Goal: Transaction & Acquisition: Obtain resource

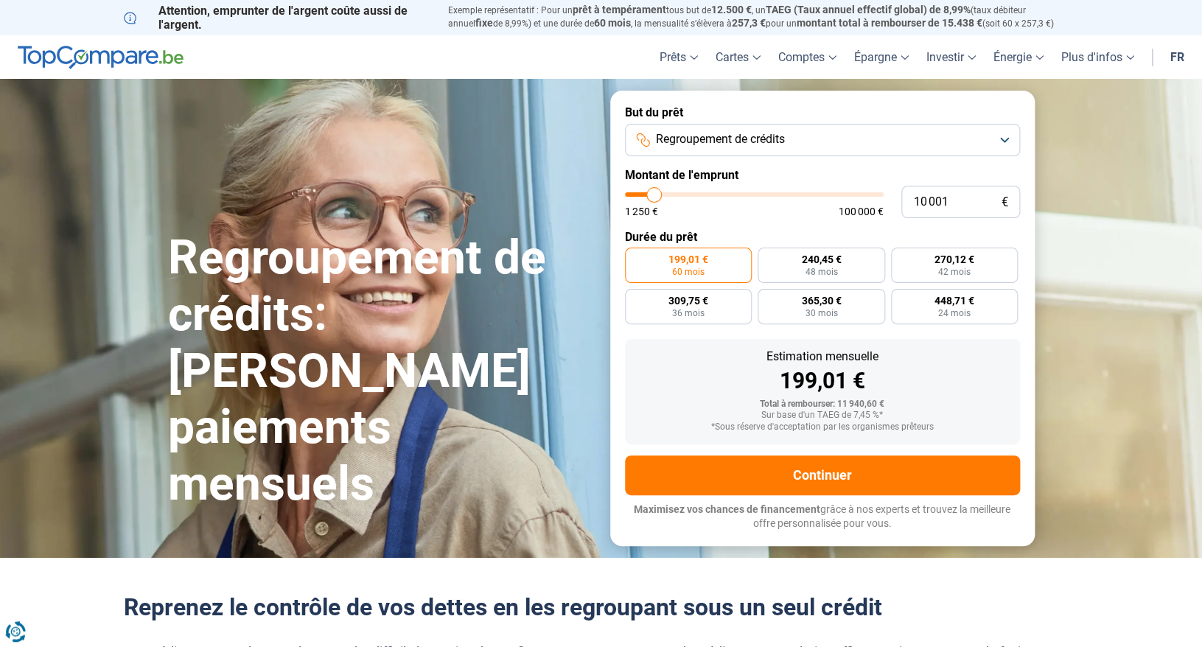
click at [705, 132] on span "Regroupement de crédits" at bounding box center [720, 139] width 129 height 16
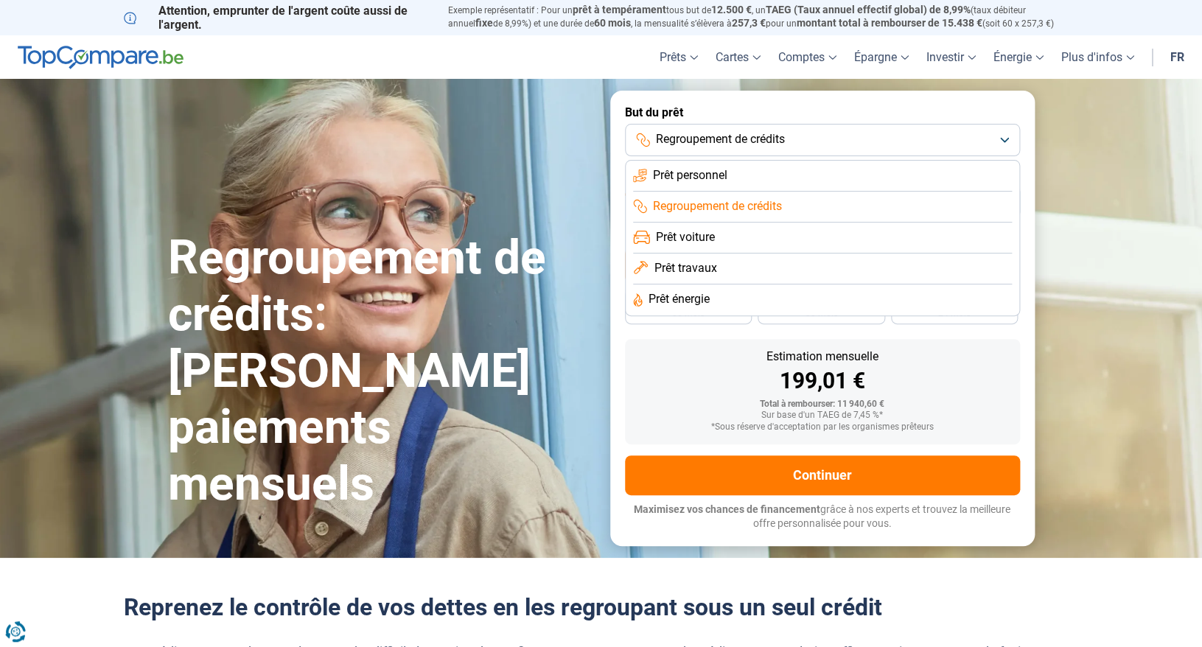
click at [700, 205] on span "Regroupement de crédits" at bounding box center [717, 206] width 129 height 16
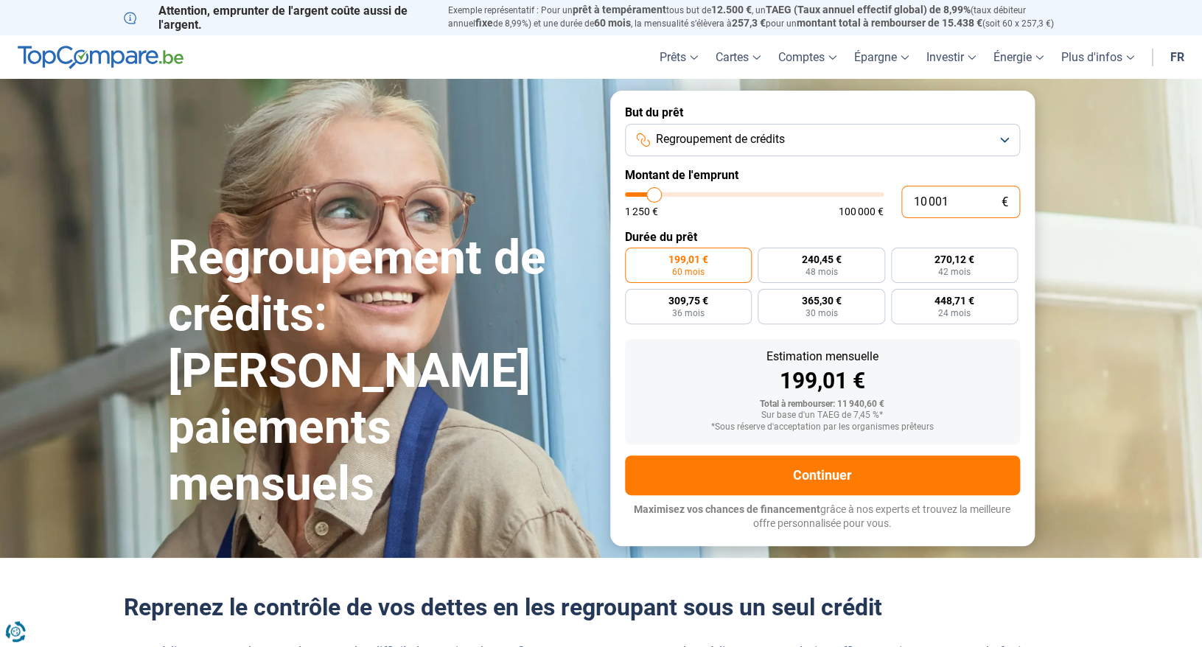
click at [932, 203] on input "10 001" at bounding box center [960, 202] width 119 height 32
drag, startPoint x: 964, startPoint y: 202, endPoint x: 890, endPoint y: 206, distance: 74.5
click at [901, 205] on input "10 001" at bounding box center [960, 202] width 119 height 32
type input "5"
type input "1250"
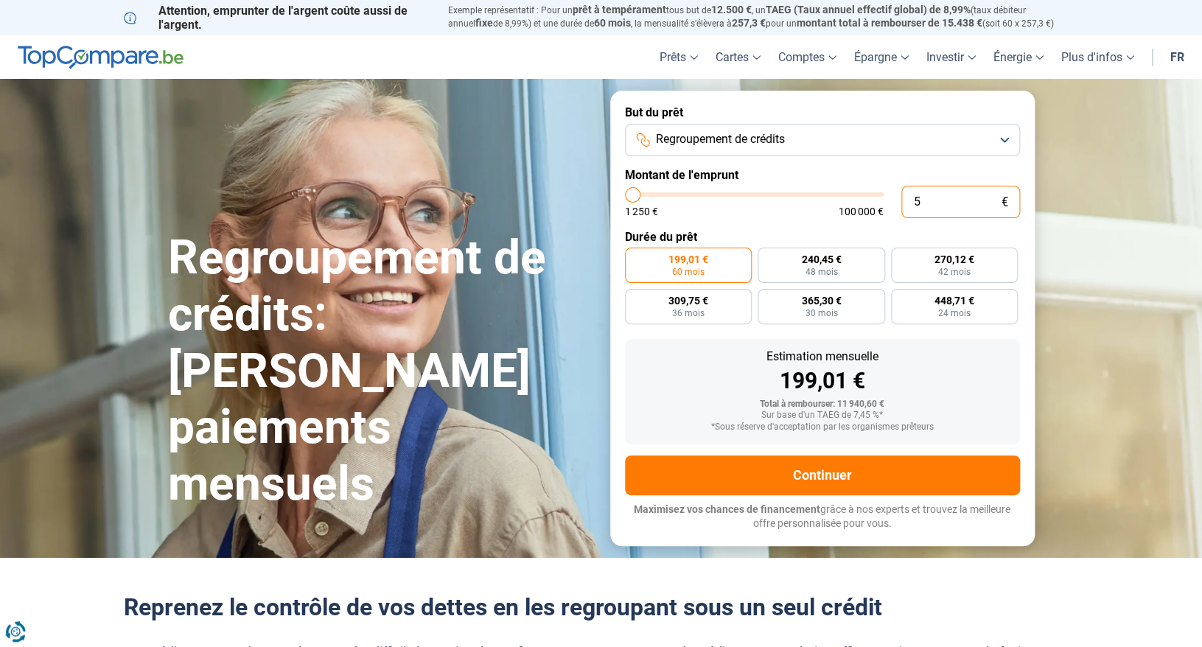
type input "50"
type input "1250"
type input "500"
type input "1250"
type input "5 000"
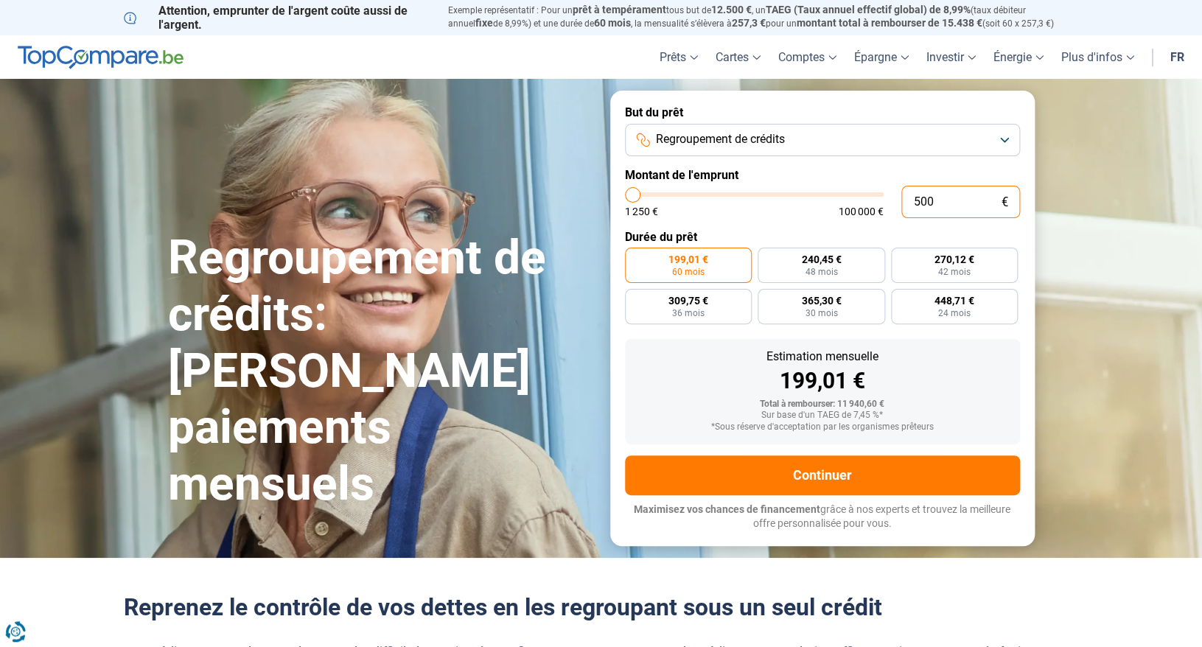
type input "5000"
radio input "true"
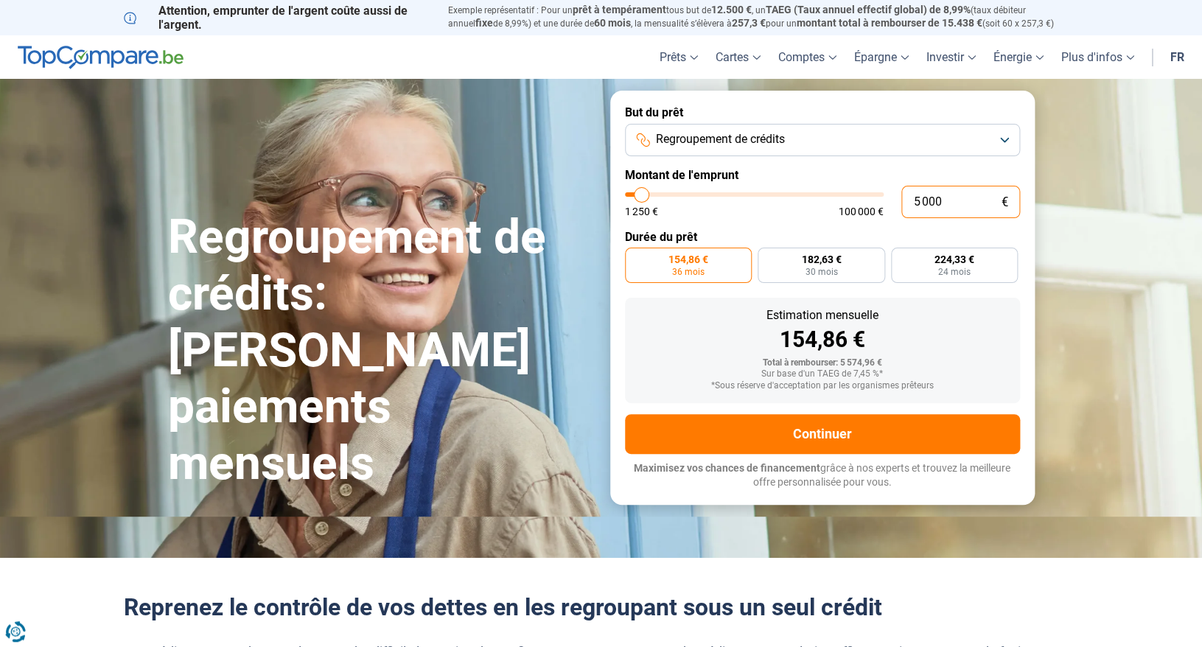
type input "500"
type input "1250"
type input "5 001"
type input "5000"
type input "5 001"
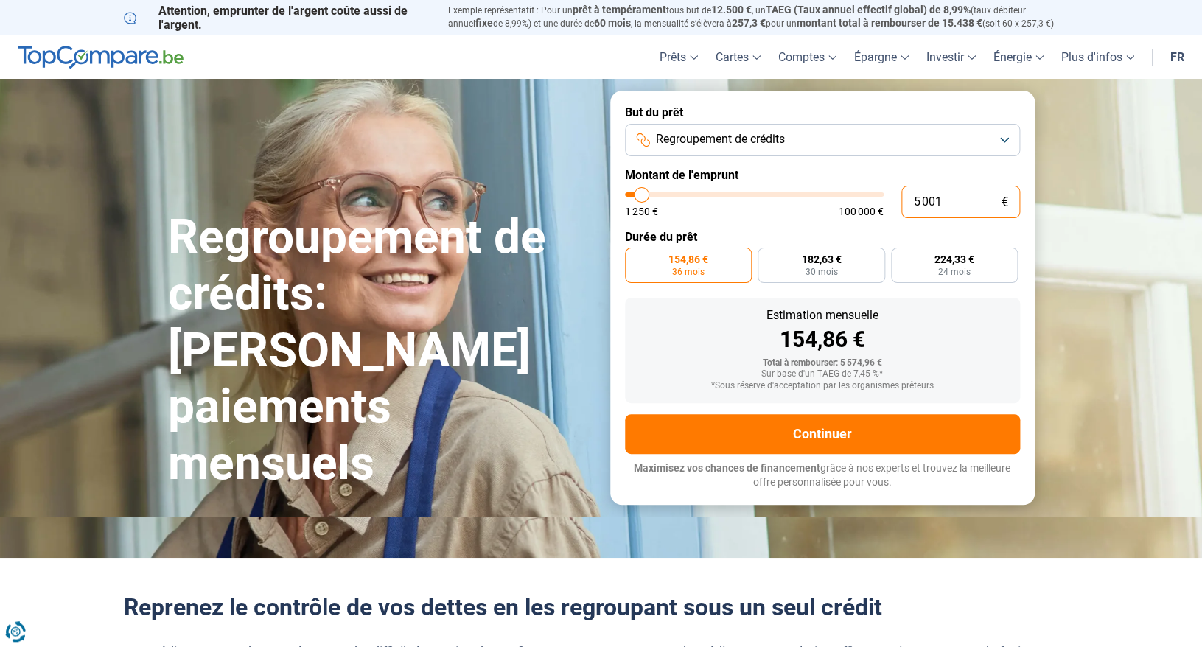
type input "5000"
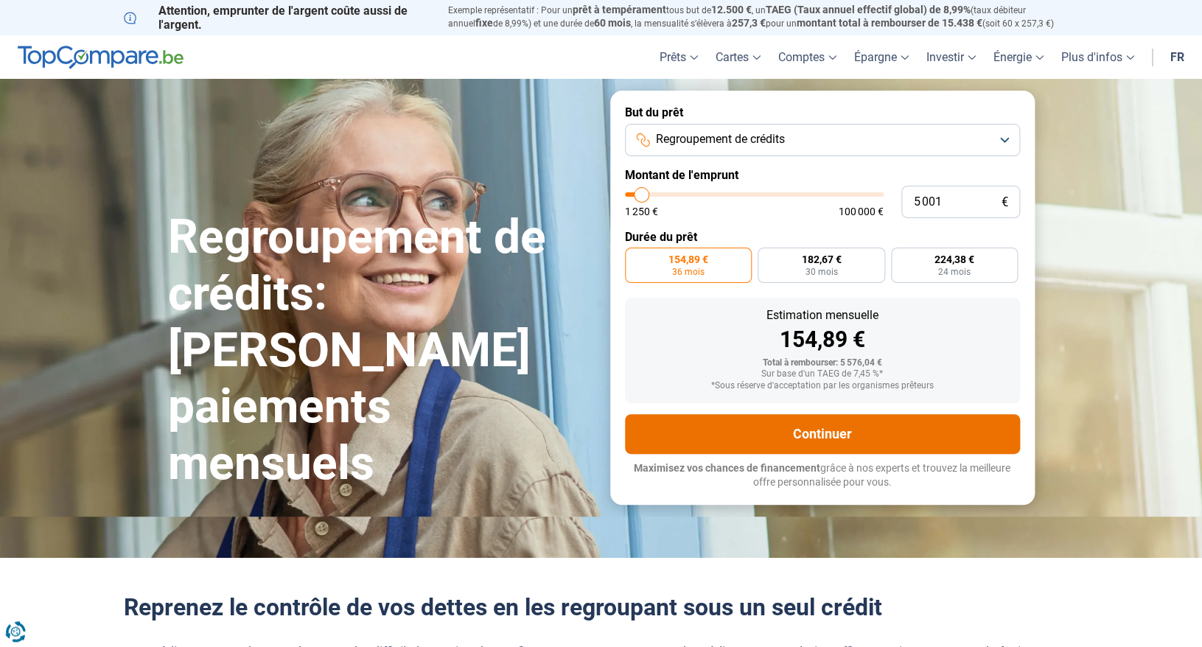
drag, startPoint x: 783, startPoint y: 441, endPoint x: 696, endPoint y: 373, distance: 110.9
click at [696, 373] on form "But du prêt Regroupement de crédits Montant de l'emprunt 5 001 € 1 250 € 100 00…" at bounding box center [822, 297] width 425 height 413
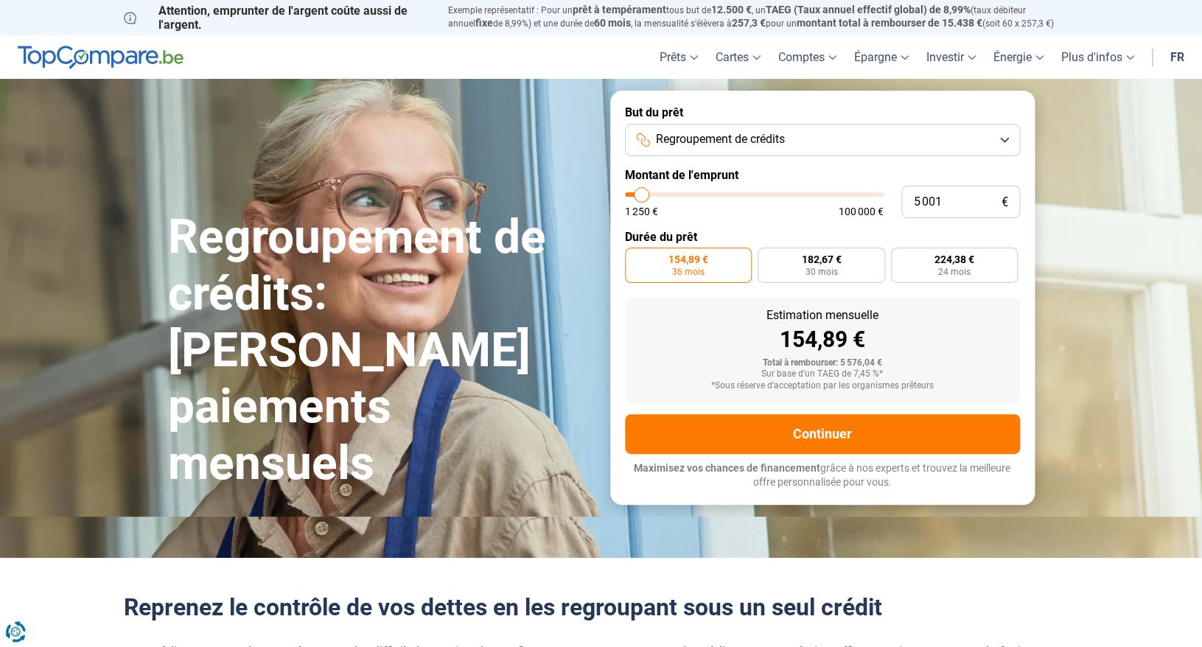
click at [696, 373] on div "Sur base d'un TAEG de 7,45 %*" at bounding box center [822, 374] width 371 height 10
